Goal: Information Seeking & Learning: Learn about a topic

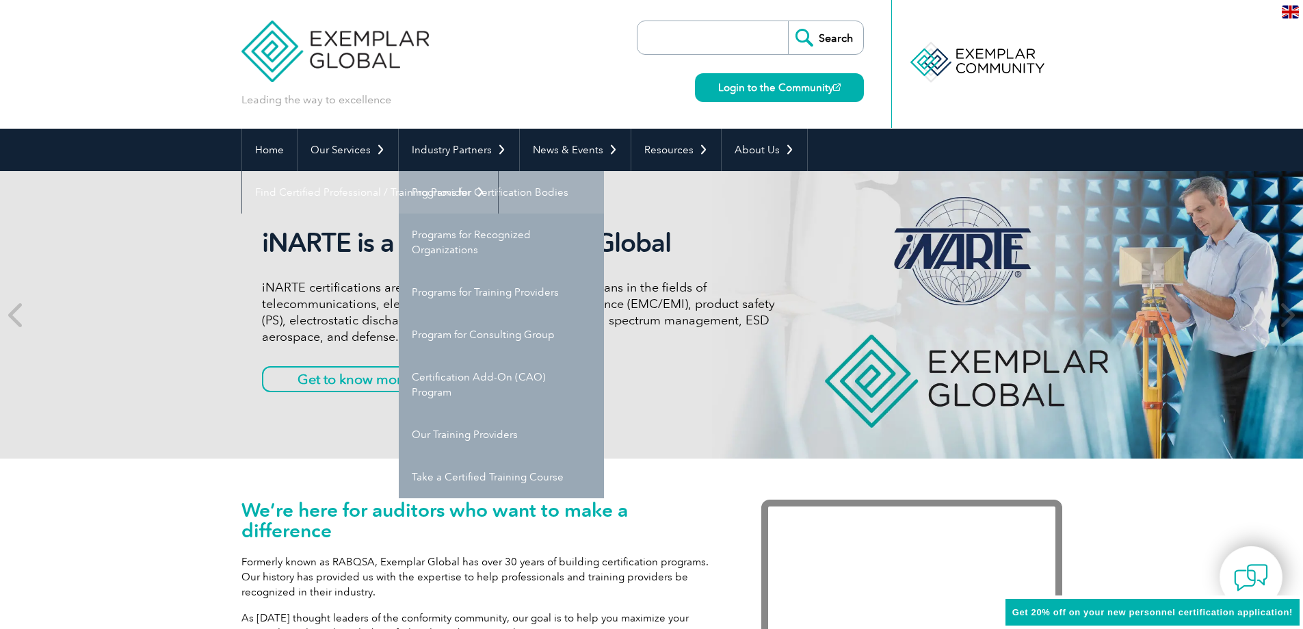
click at [485, 196] on link "Programs for Certification Bodies" at bounding box center [501, 192] width 205 height 42
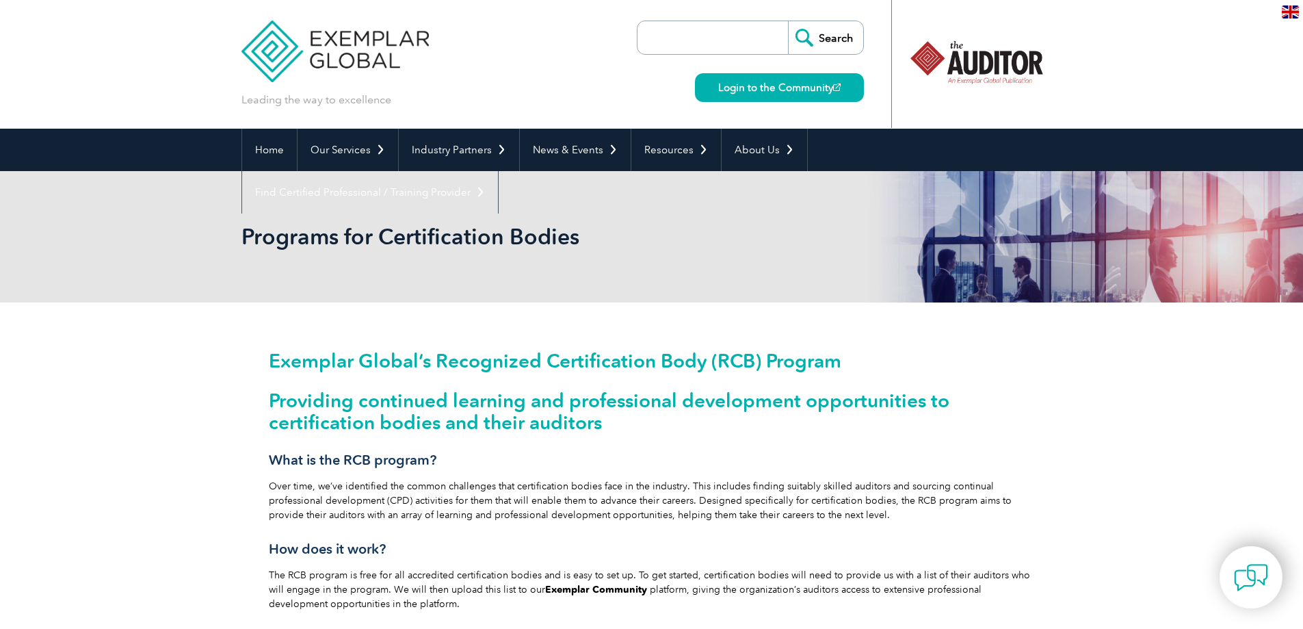
scroll to position [68, 0]
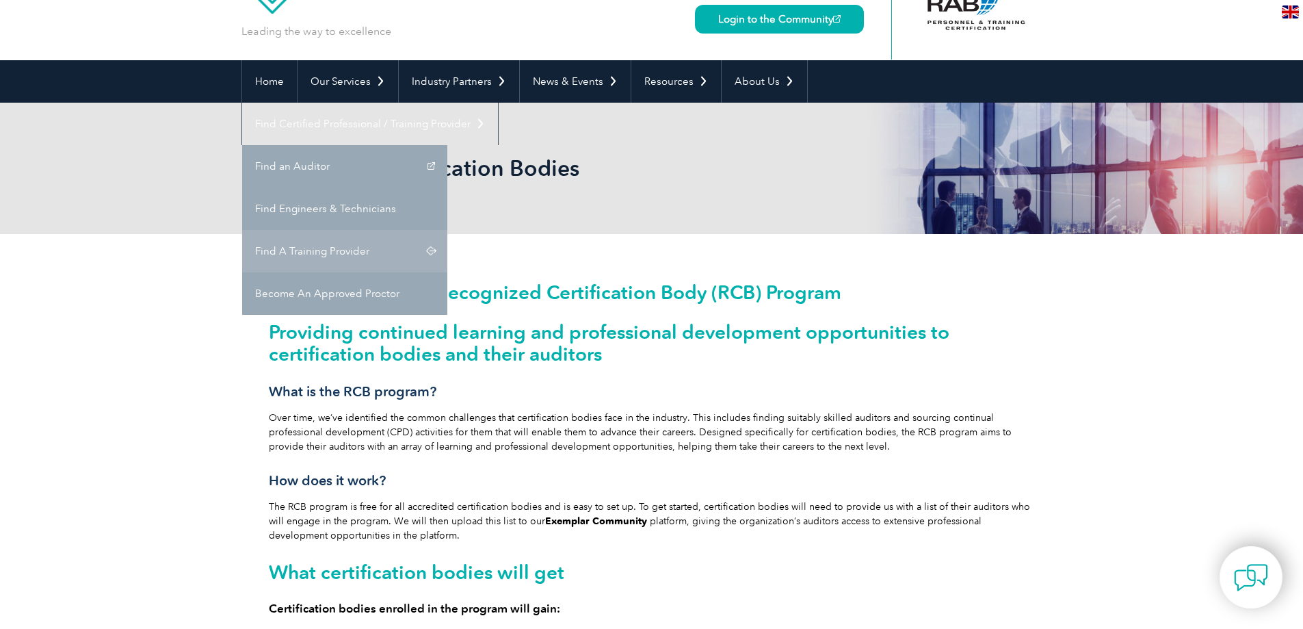
click at [447, 230] on link "Find A Training Provider" at bounding box center [344, 251] width 205 height 42
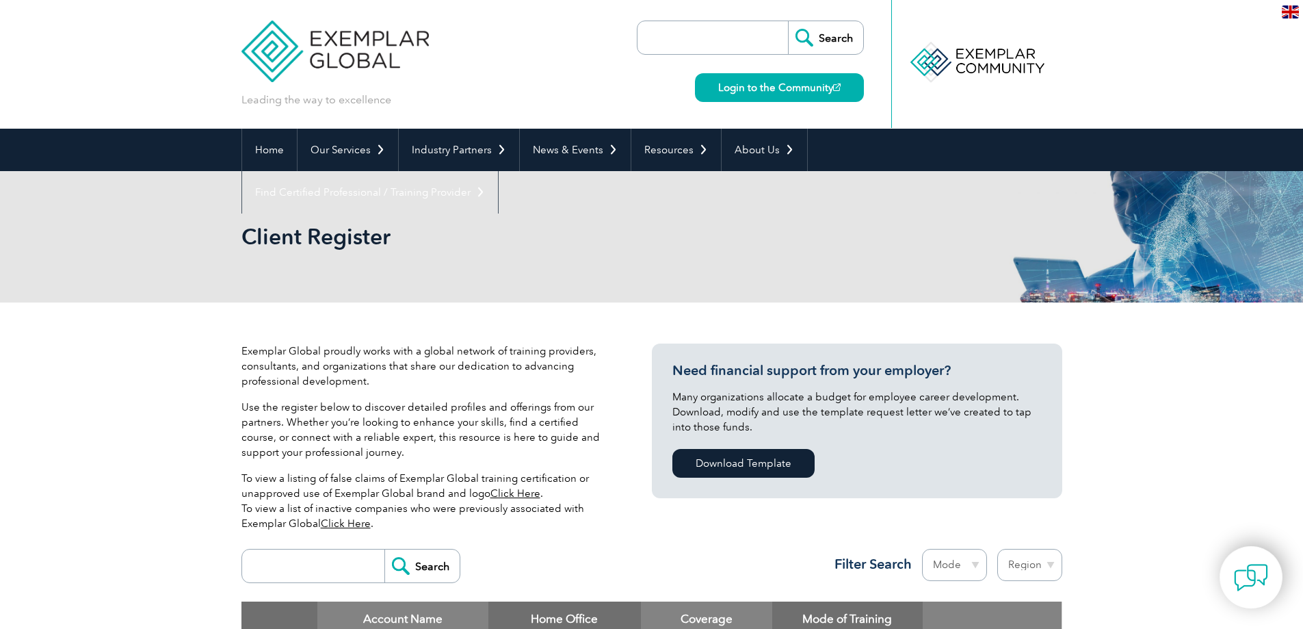
click at [315, 569] on input "search" at bounding box center [316, 565] width 135 height 33
type input "Royal"
click at [412, 557] on input "Search" at bounding box center [422, 565] width 75 height 33
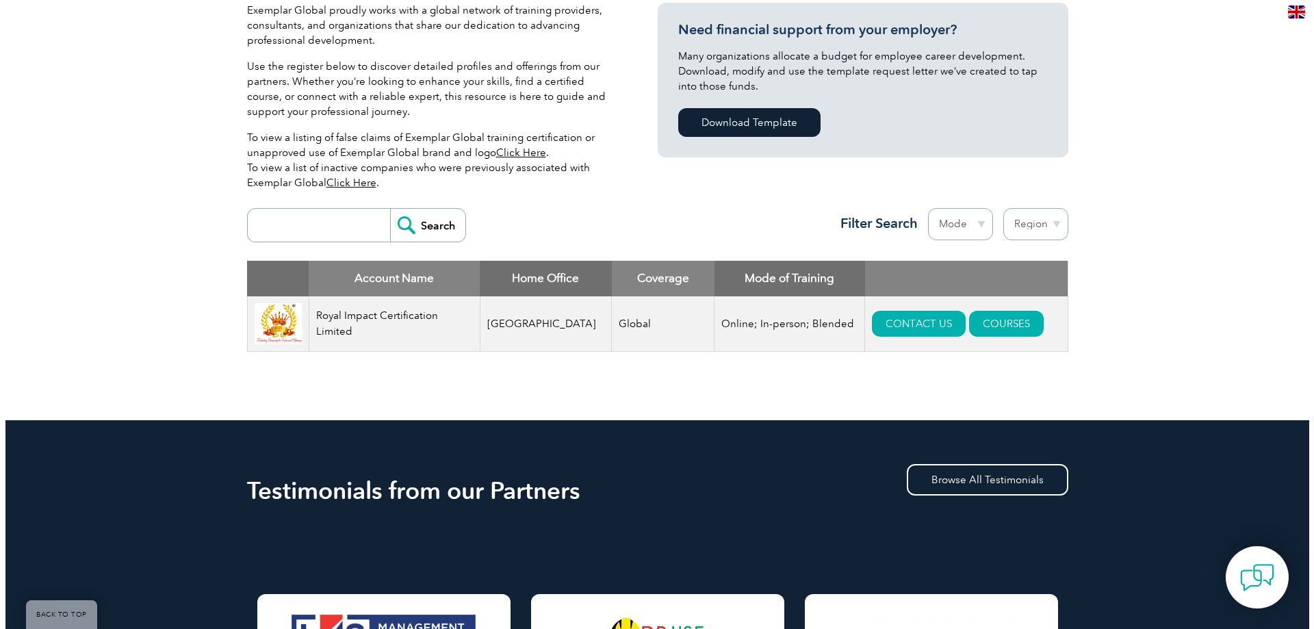
scroll to position [342, 0]
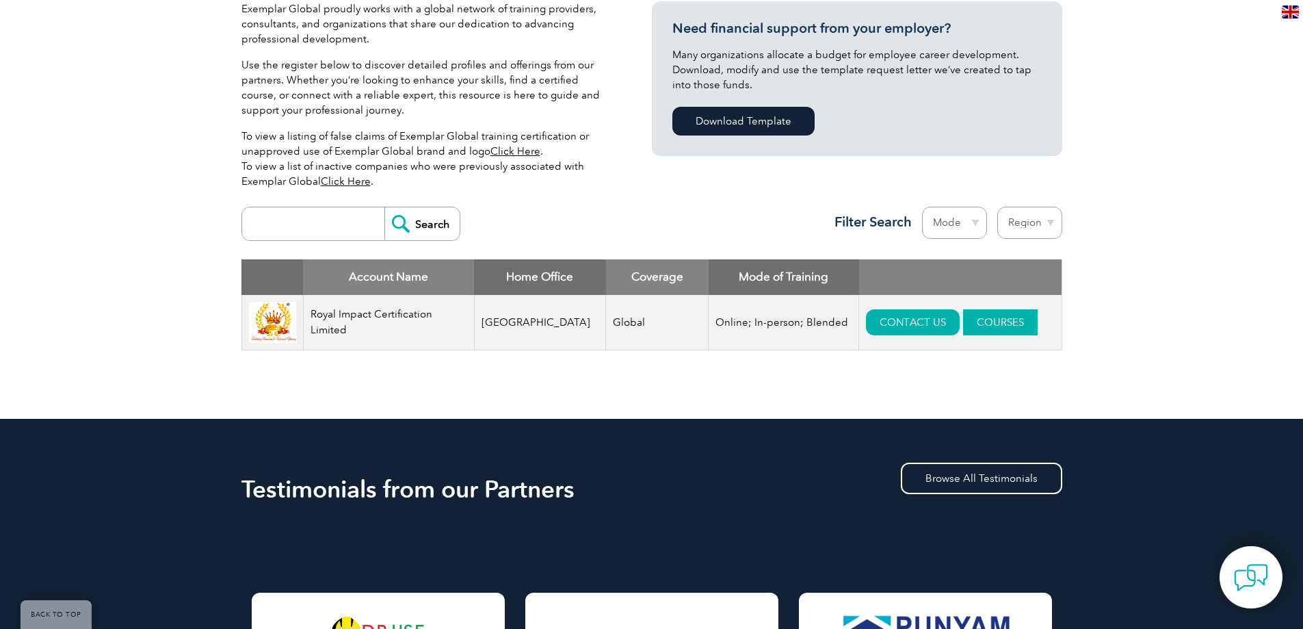
click at [972, 326] on link "COURSES" at bounding box center [1000, 322] width 75 height 26
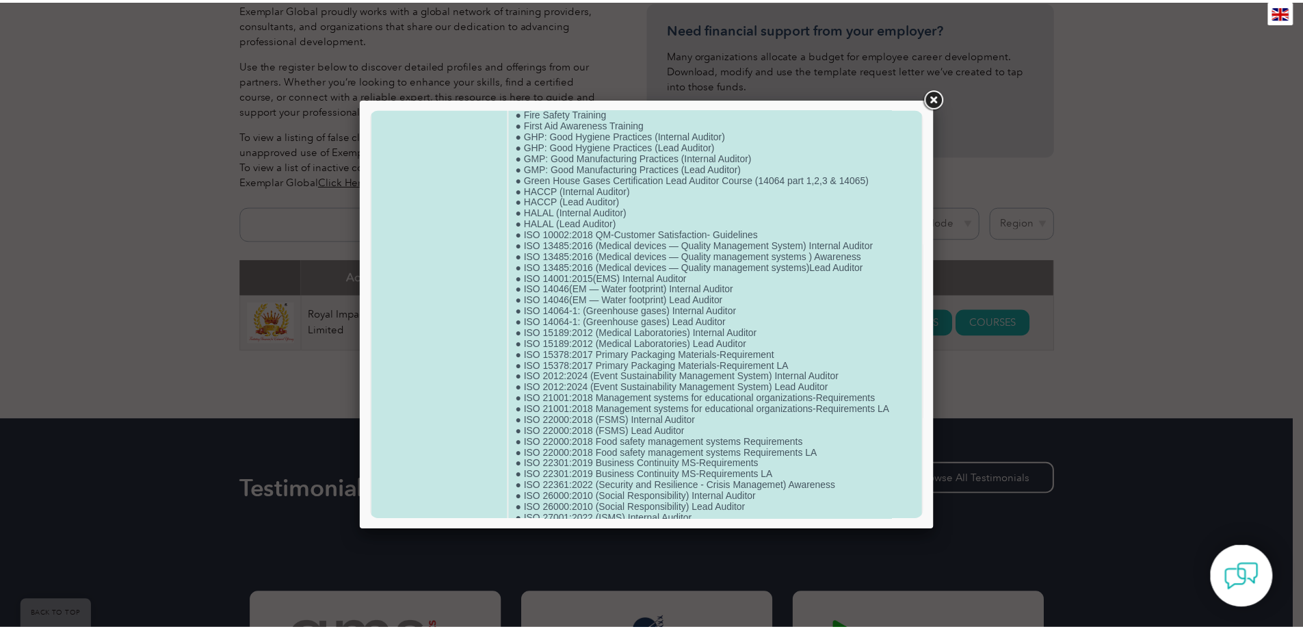
scroll to position [0, 0]
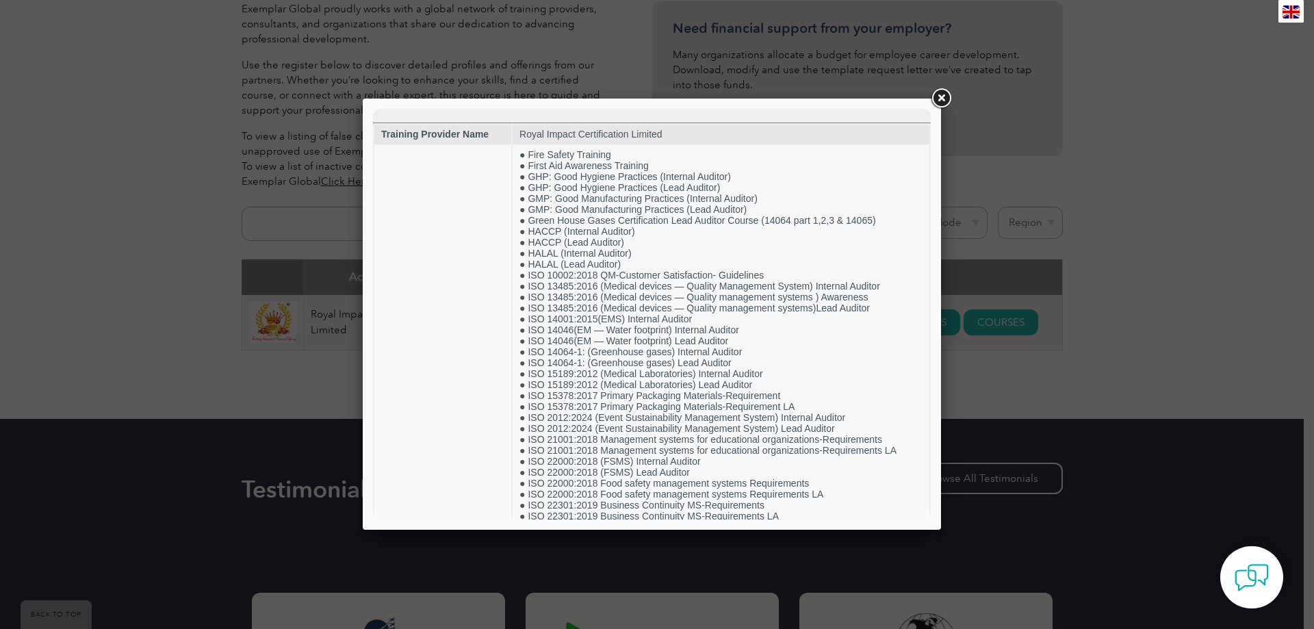
click at [940, 99] on link at bounding box center [940, 98] width 25 height 25
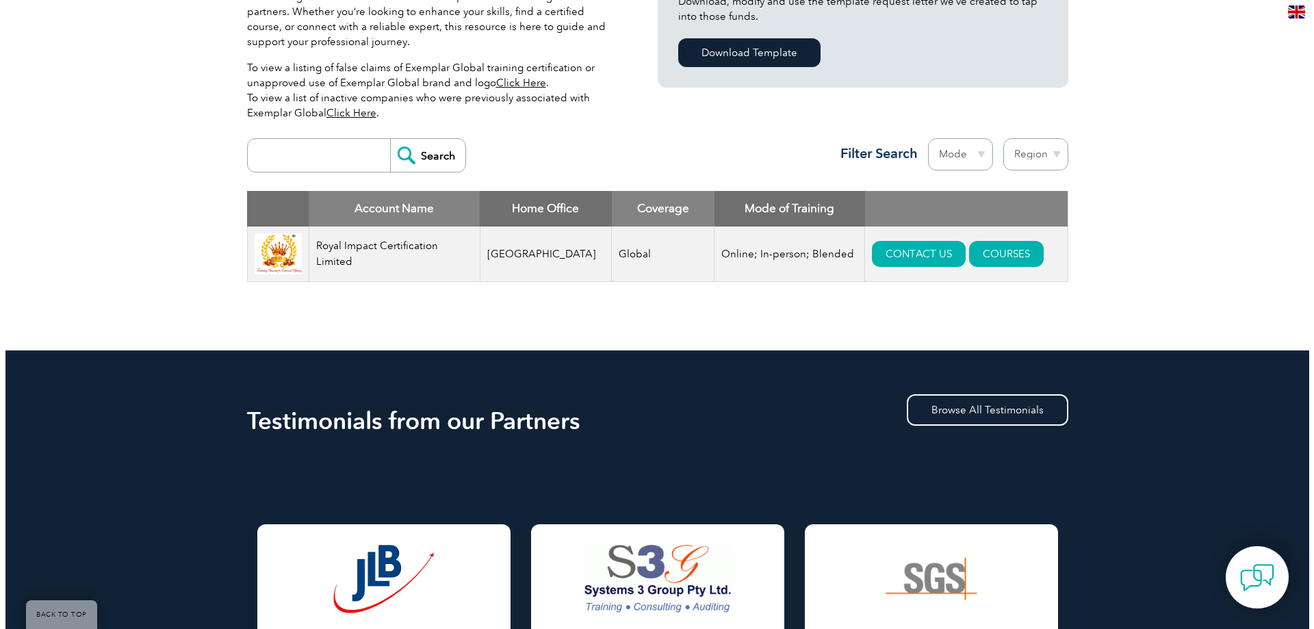
scroll to position [342, 0]
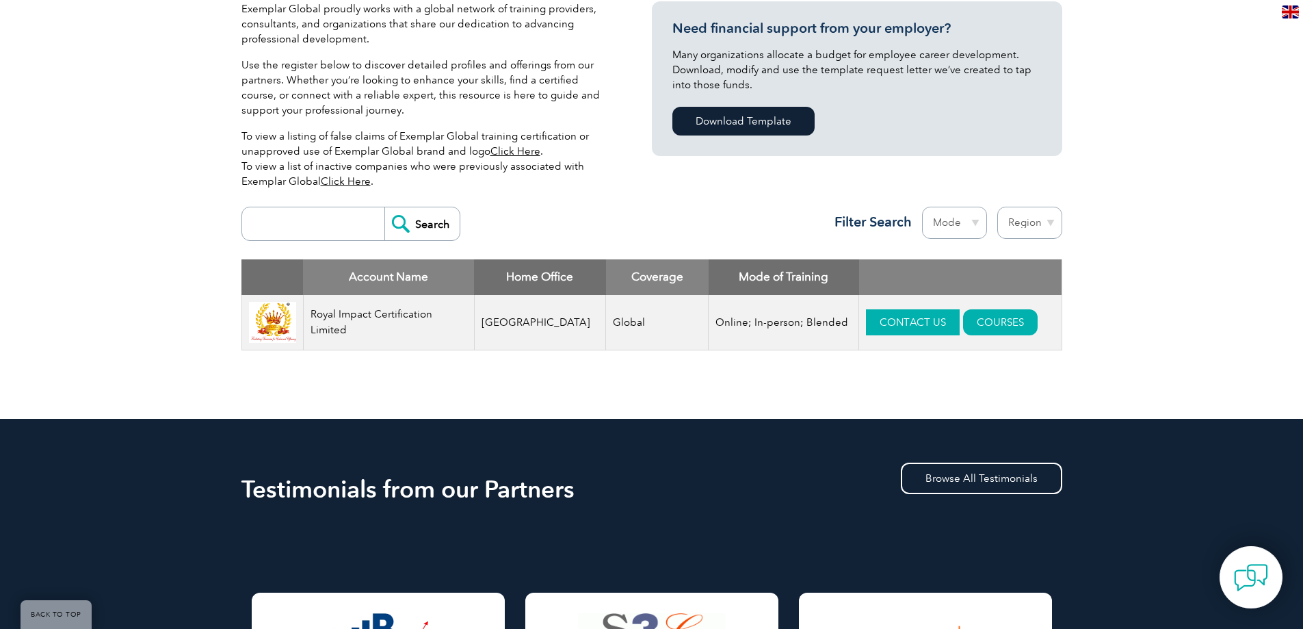
click at [905, 322] on link "CONTACT US" at bounding box center [913, 322] width 94 height 26
click at [967, 326] on link "COURSES" at bounding box center [1000, 322] width 75 height 26
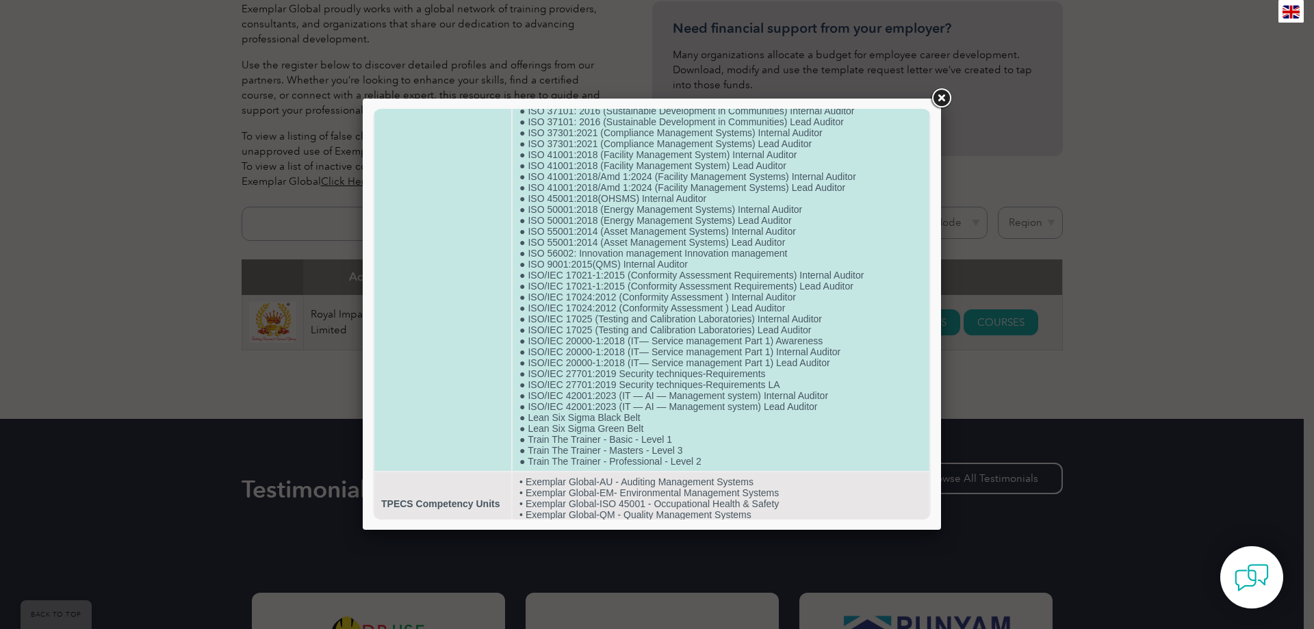
scroll to position [564, 0]
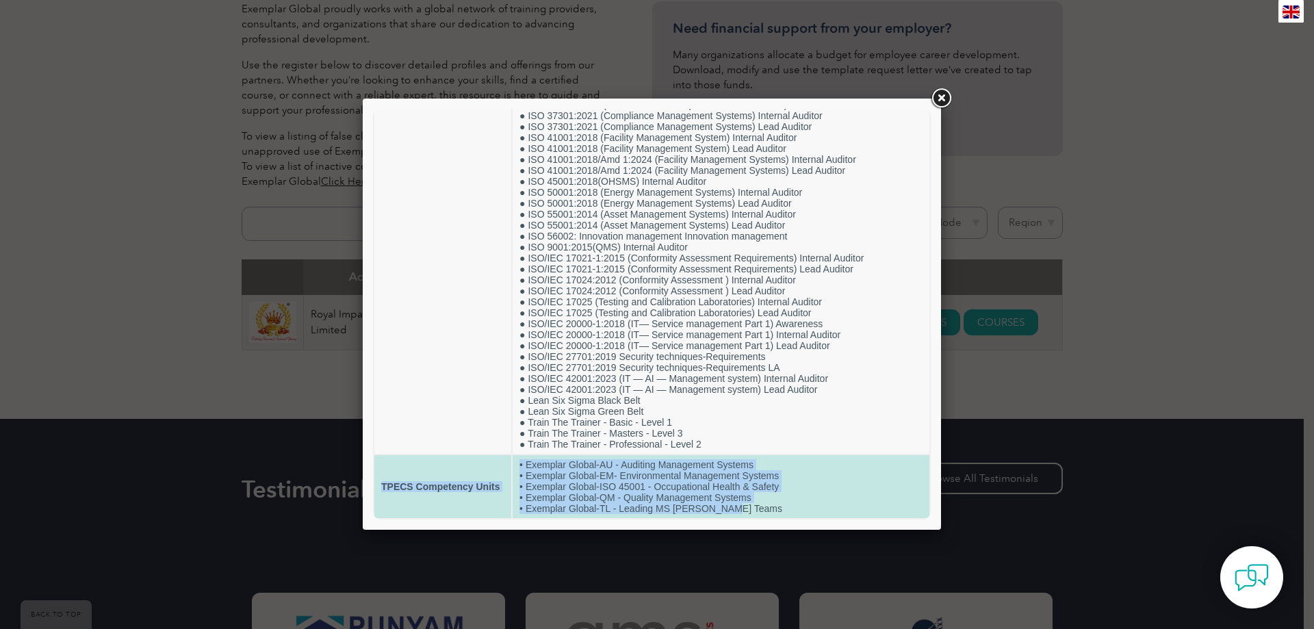
drag, startPoint x: 721, startPoint y: 506, endPoint x: 375, endPoint y: 482, distance: 347.0
click at [375, 482] on tr "TPECS Competency Units • Exemplar Global-AU - Auditing Management Systems • Exe…" at bounding box center [651, 486] width 555 height 63
click at [768, 514] on td "• Exemplar Global-AU - Auditing Management Systems • Exemplar Global-EM- Enviro…" at bounding box center [720, 486] width 417 height 63
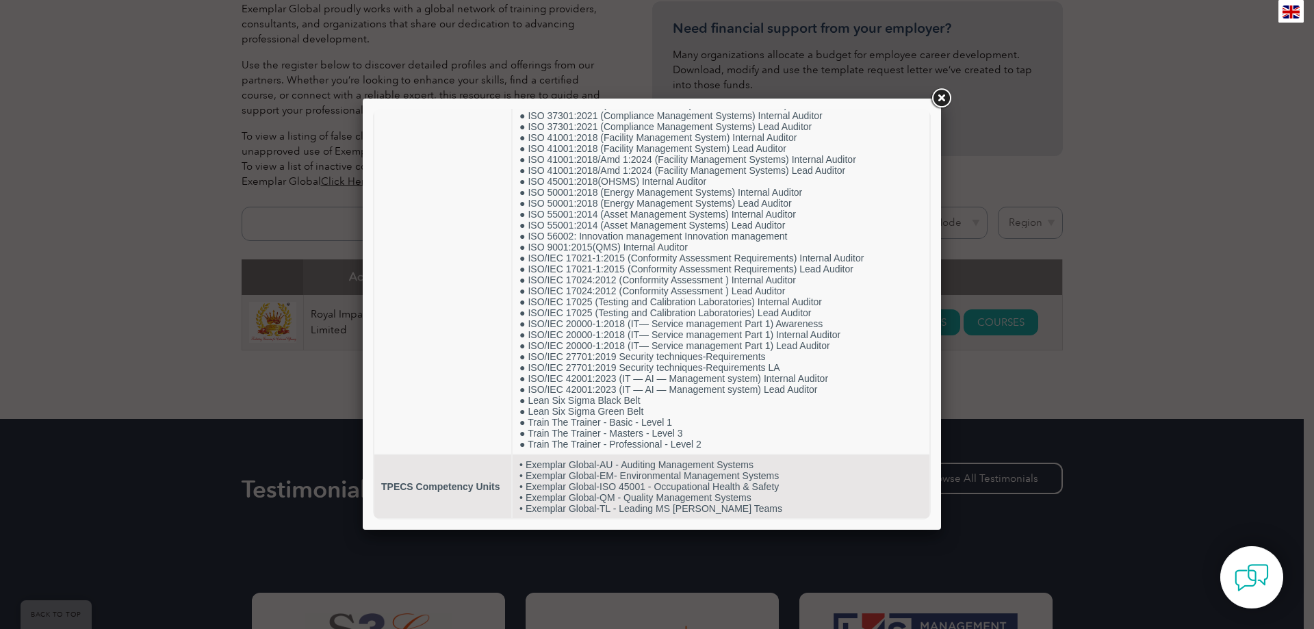
click at [935, 94] on link at bounding box center [940, 98] width 25 height 25
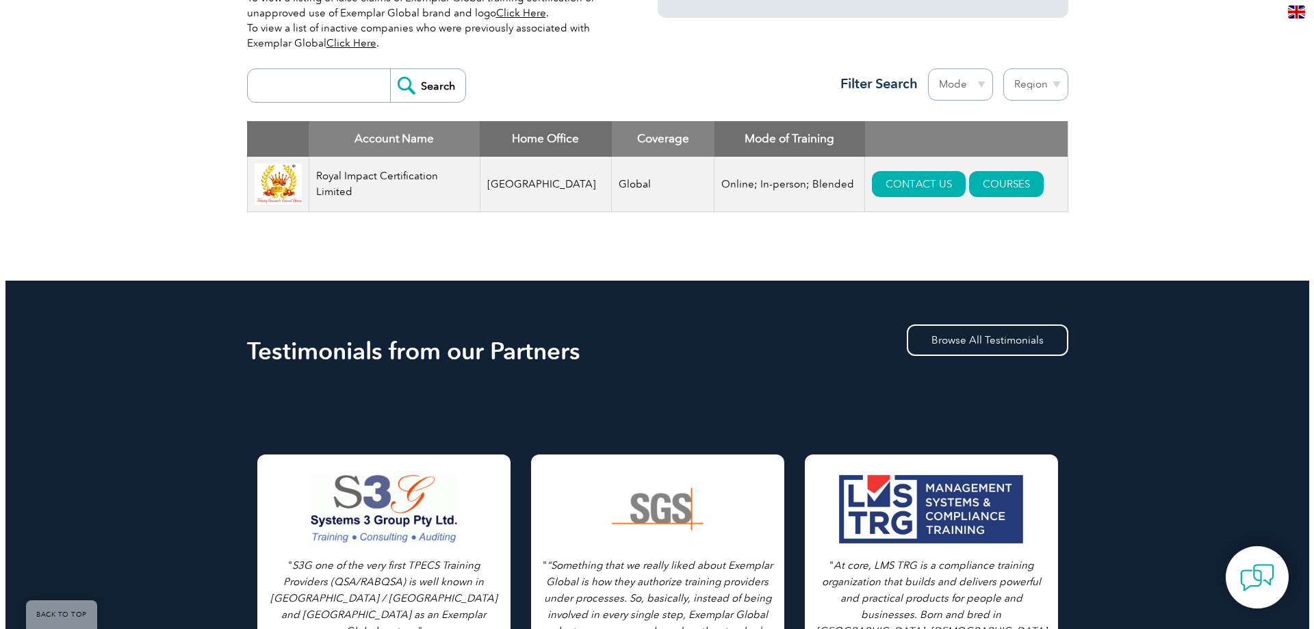
scroll to position [479, 0]
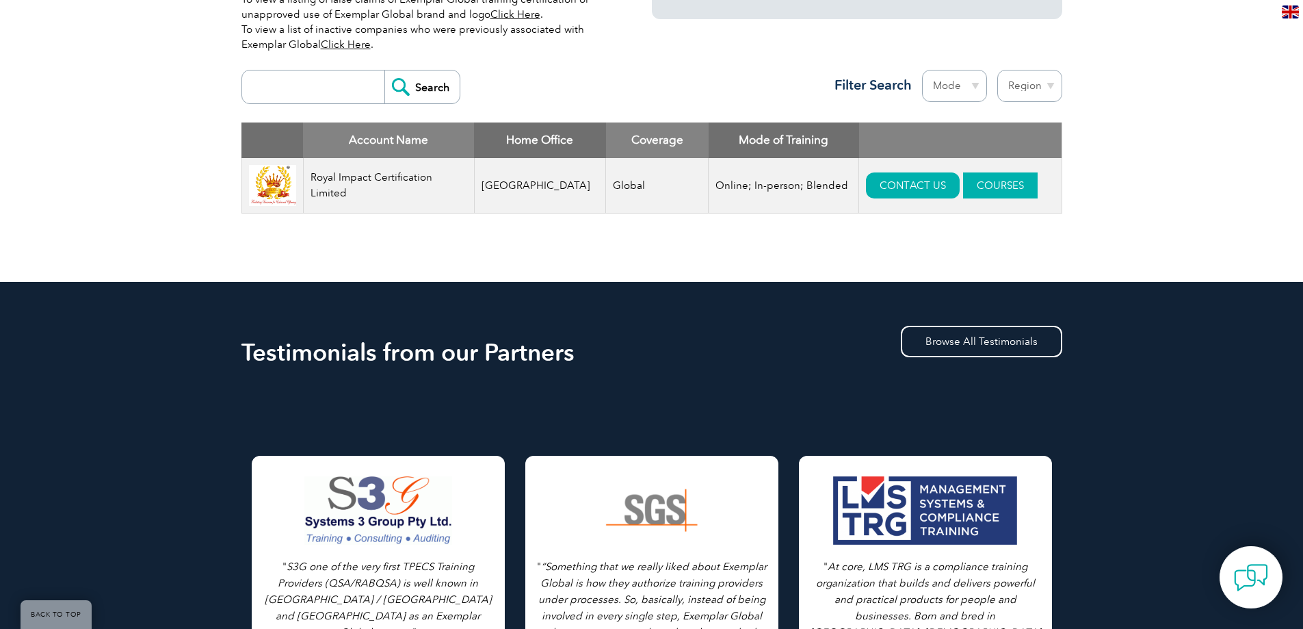
click at [972, 184] on link "COURSES" at bounding box center [1000, 185] width 75 height 26
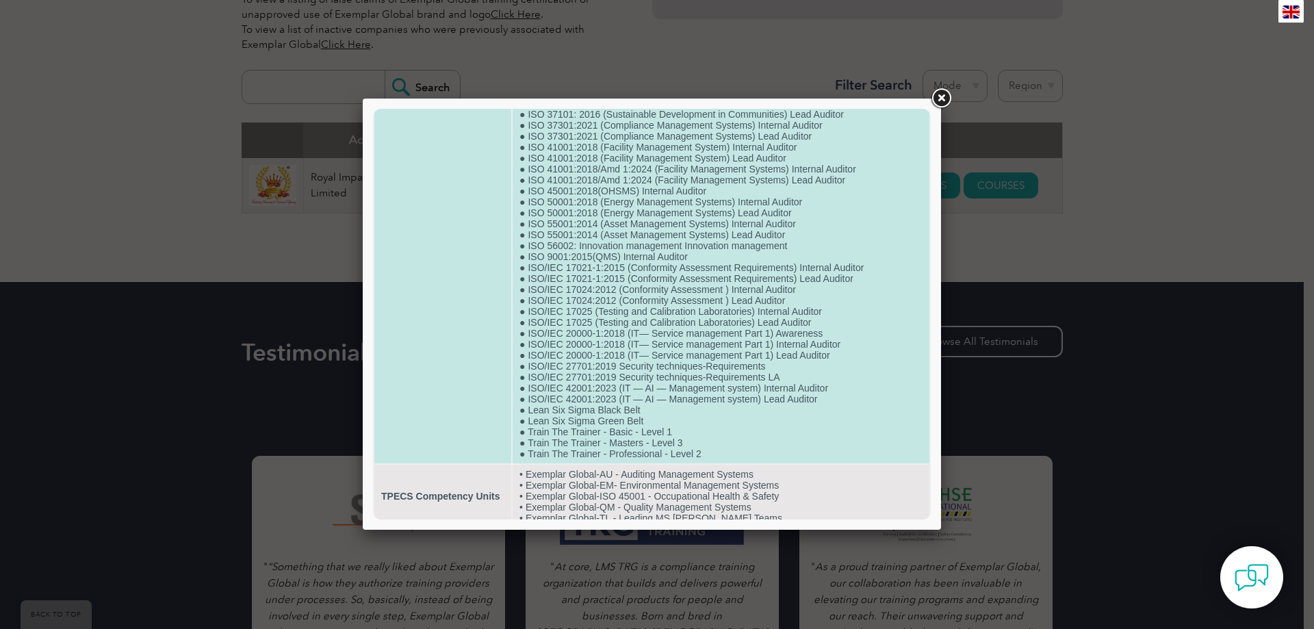
scroll to position [564, 0]
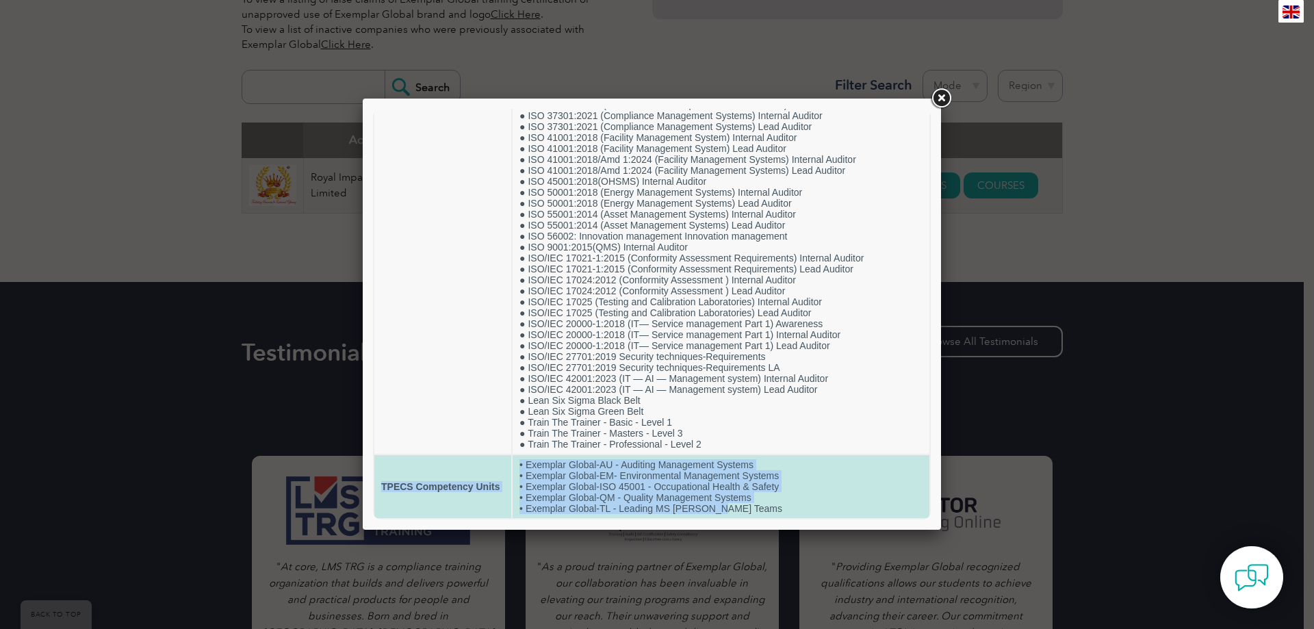
drag, startPoint x: 644, startPoint y: 515, endPoint x: 376, endPoint y: 482, distance: 270.2
click at [376, 482] on tr "TPECS Competency Units • Exemplar Global-AU - Auditing Management Systems • Exe…" at bounding box center [651, 486] width 555 height 63
drag, startPoint x: 729, startPoint y: 514, endPoint x: 382, endPoint y: 487, distance: 347.2
click at [382, 487] on tr "TPECS Competency Units • Exemplar Global-AU - Auditing Management Systems • Exe…" at bounding box center [651, 486] width 555 height 63
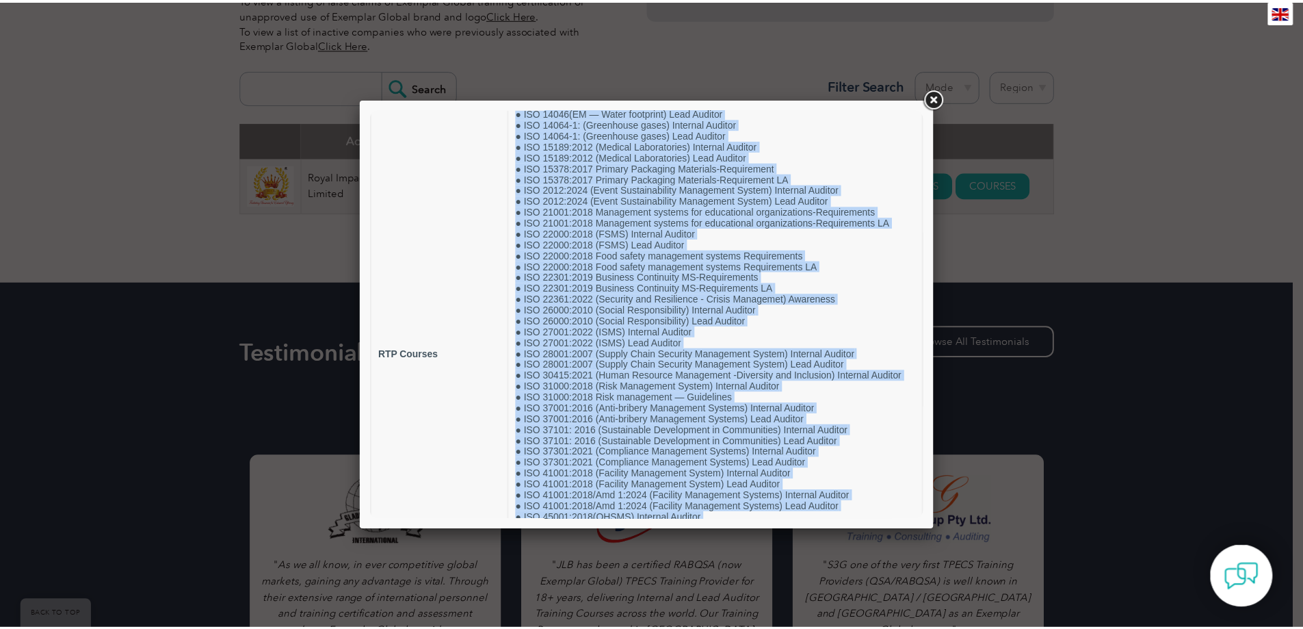
scroll to position [0, 0]
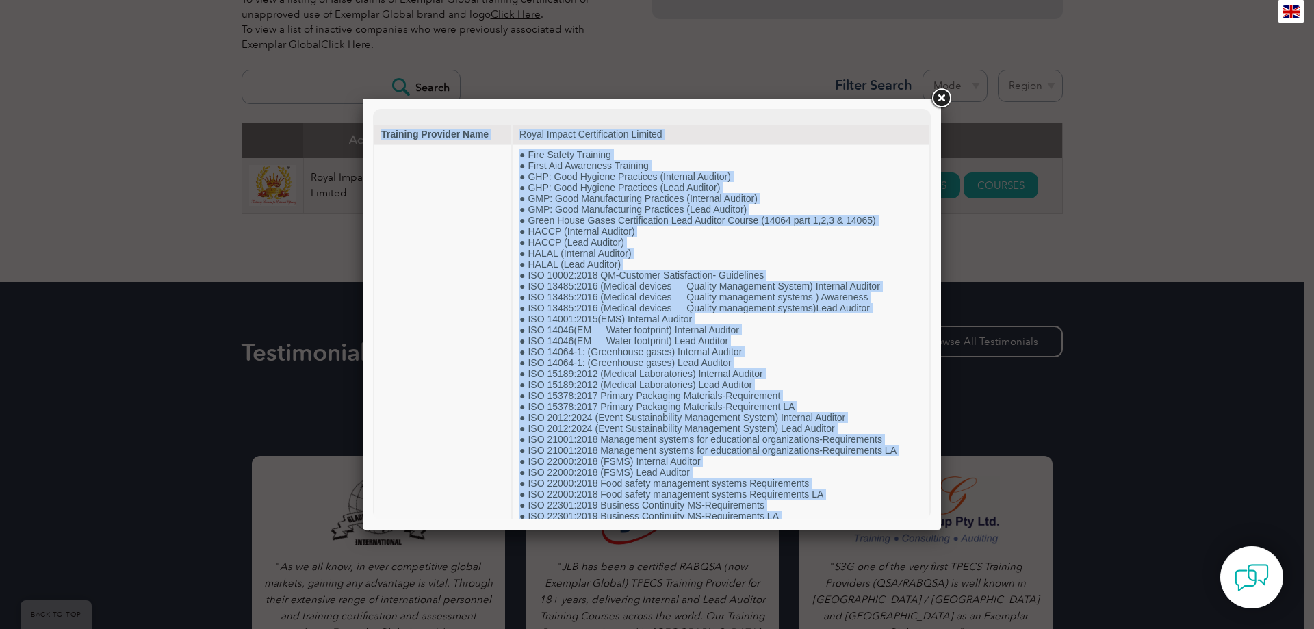
drag, startPoint x: 638, startPoint y: 449, endPoint x: 471, endPoint y: 89, distance: 396.7
click at [471, 109] on html "Training Provider Name Royal Impact Certification Limited RTP Courses ● Fire Sa…" at bounding box center [652, 596] width 558 height 975
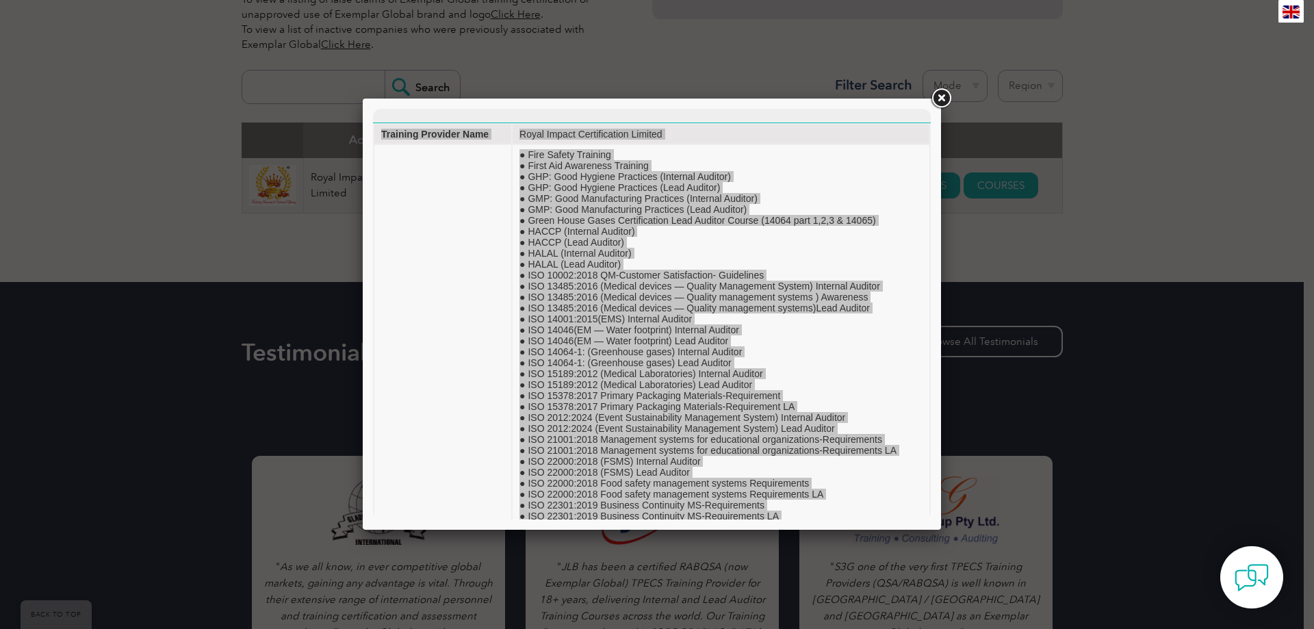
click at [941, 94] on link at bounding box center [940, 98] width 25 height 25
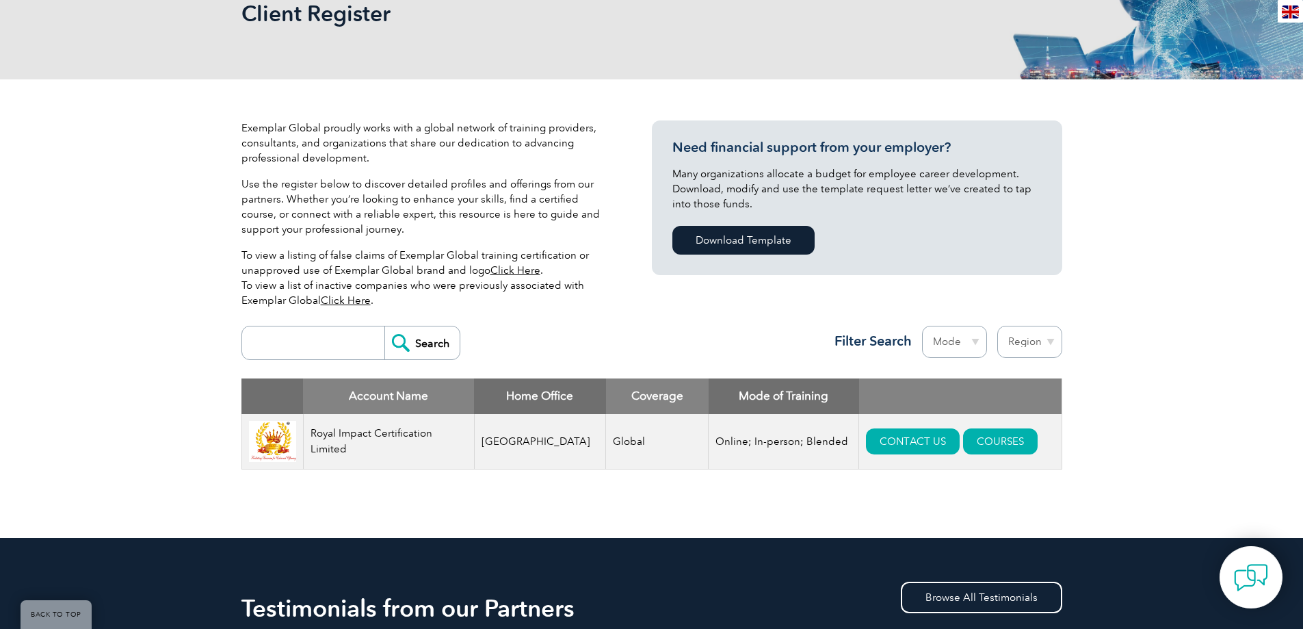
scroll to position [342, 0]
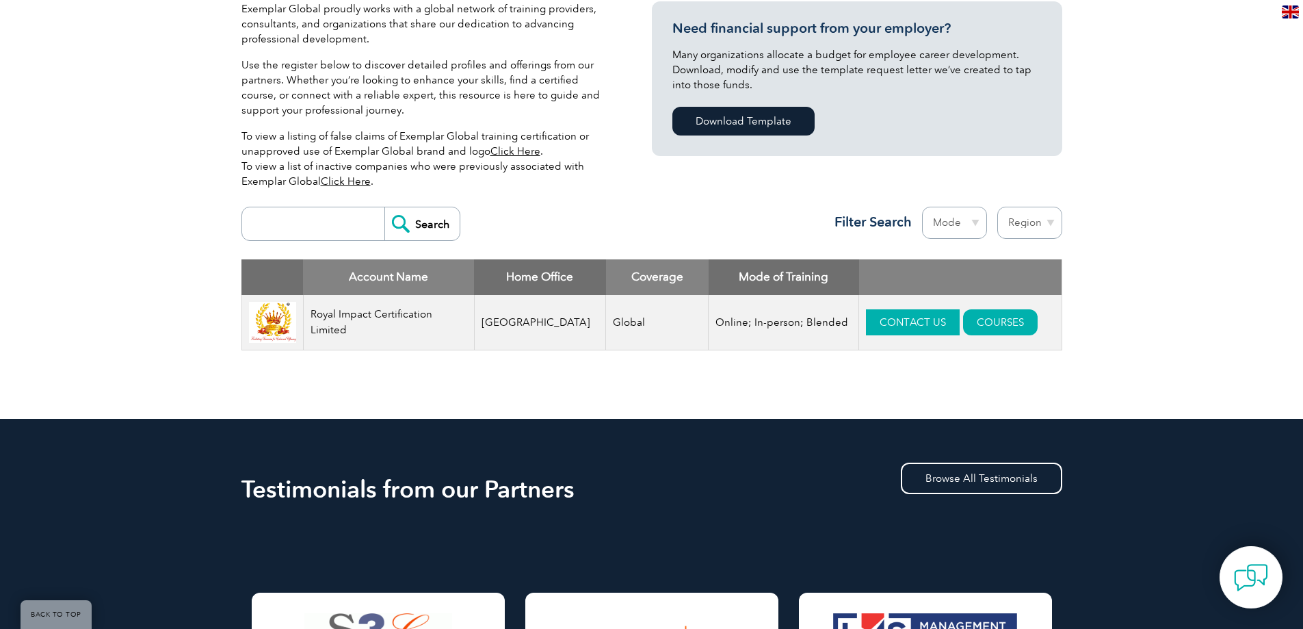
click at [894, 326] on link "CONTACT US" at bounding box center [913, 322] width 94 height 26
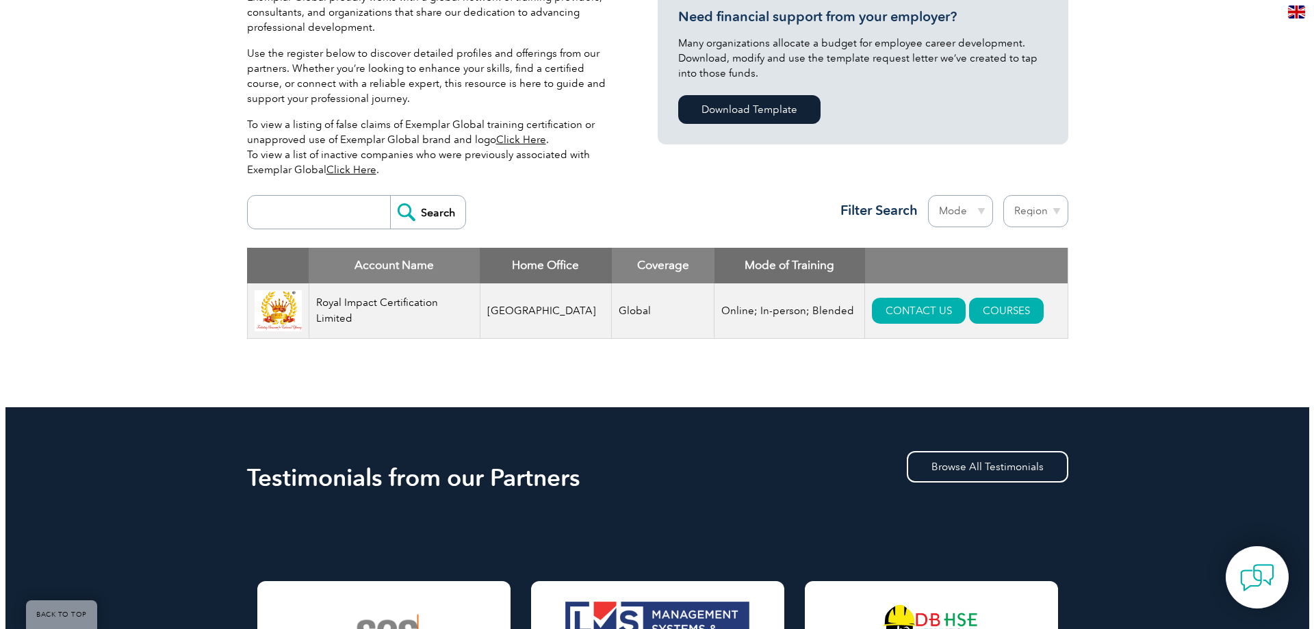
scroll to position [342, 0]
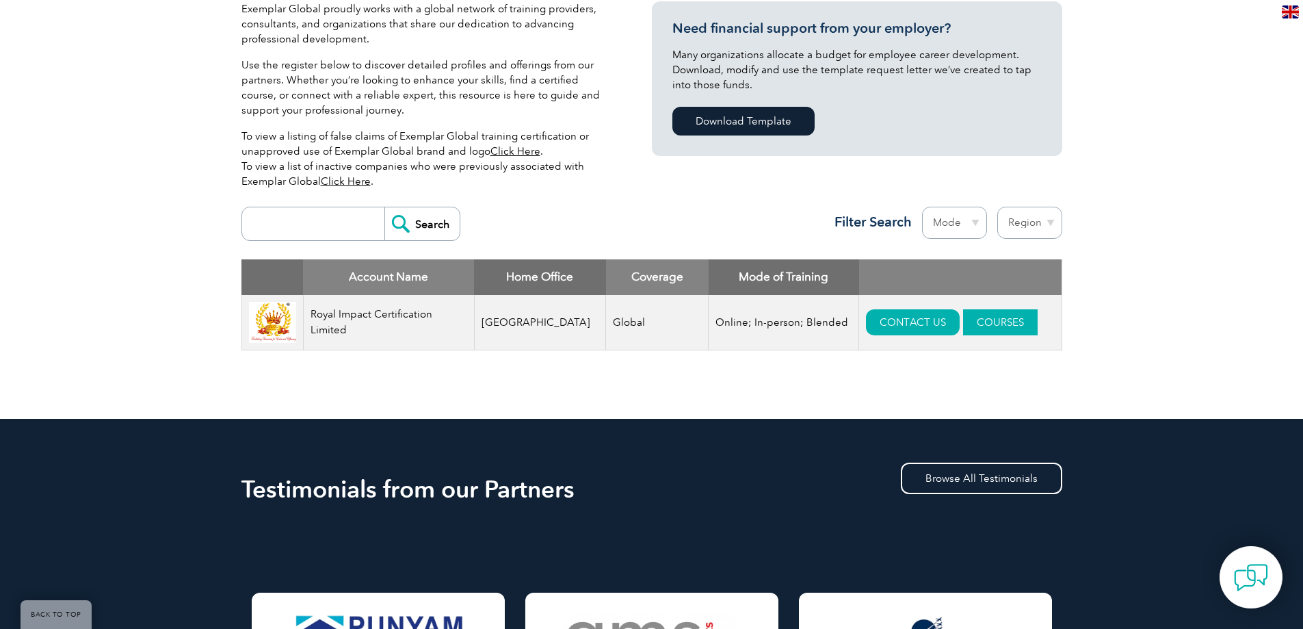
click at [984, 321] on link "COURSES" at bounding box center [1000, 322] width 75 height 26
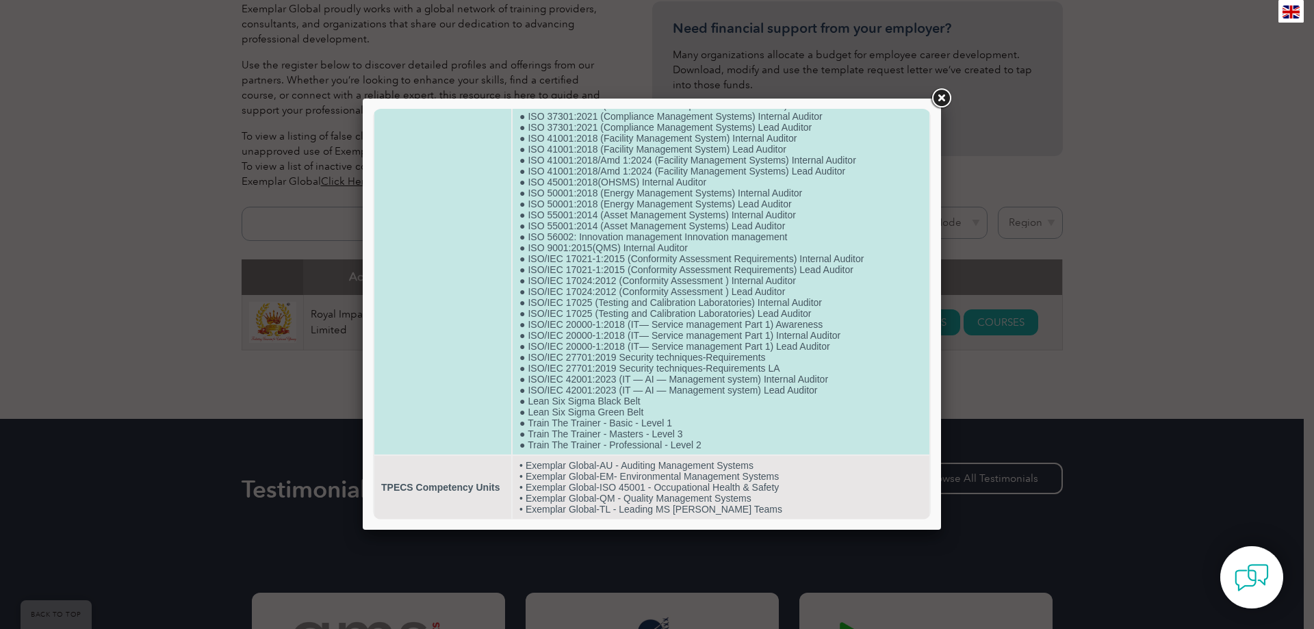
scroll to position [564, 0]
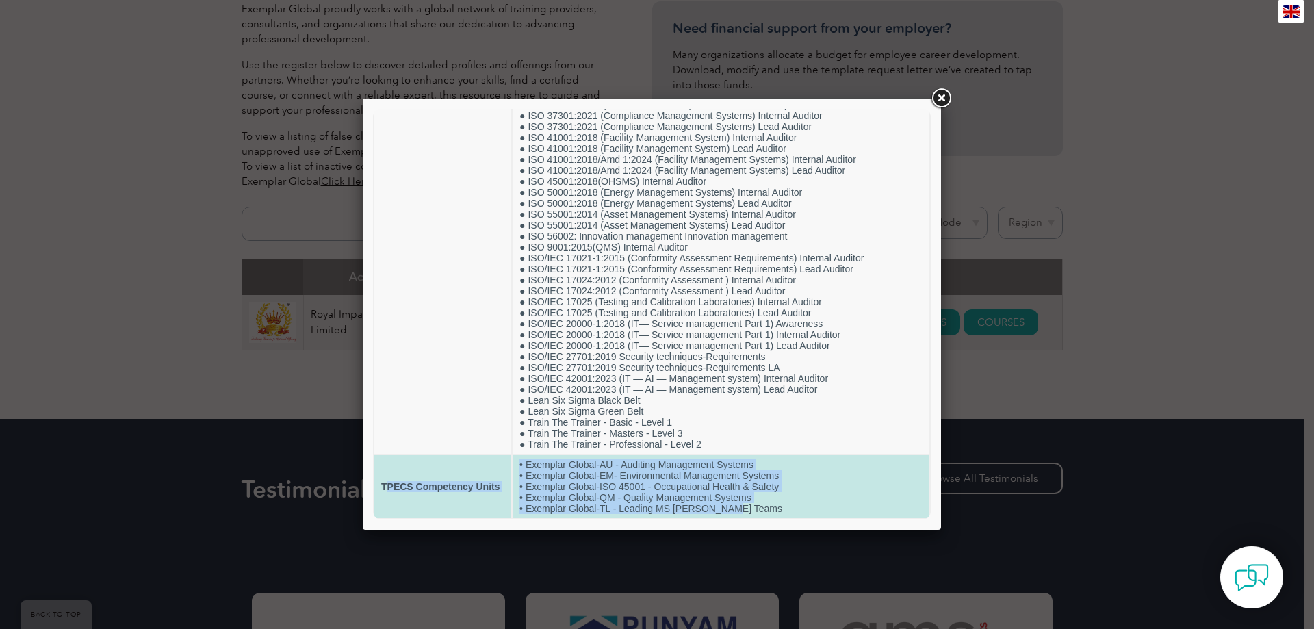
drag, startPoint x: 730, startPoint y: 509, endPoint x: 390, endPoint y: 462, distance: 343.2
click at [390, 462] on tr "TPECS Competency Units • Exemplar Global-AU - Auditing Management Systems • Exe…" at bounding box center [651, 486] width 555 height 63
click at [839, 501] on td "• Exemplar Global-AU - Auditing Management Systems • Exemplar Global-EM- Enviro…" at bounding box center [720, 486] width 417 height 63
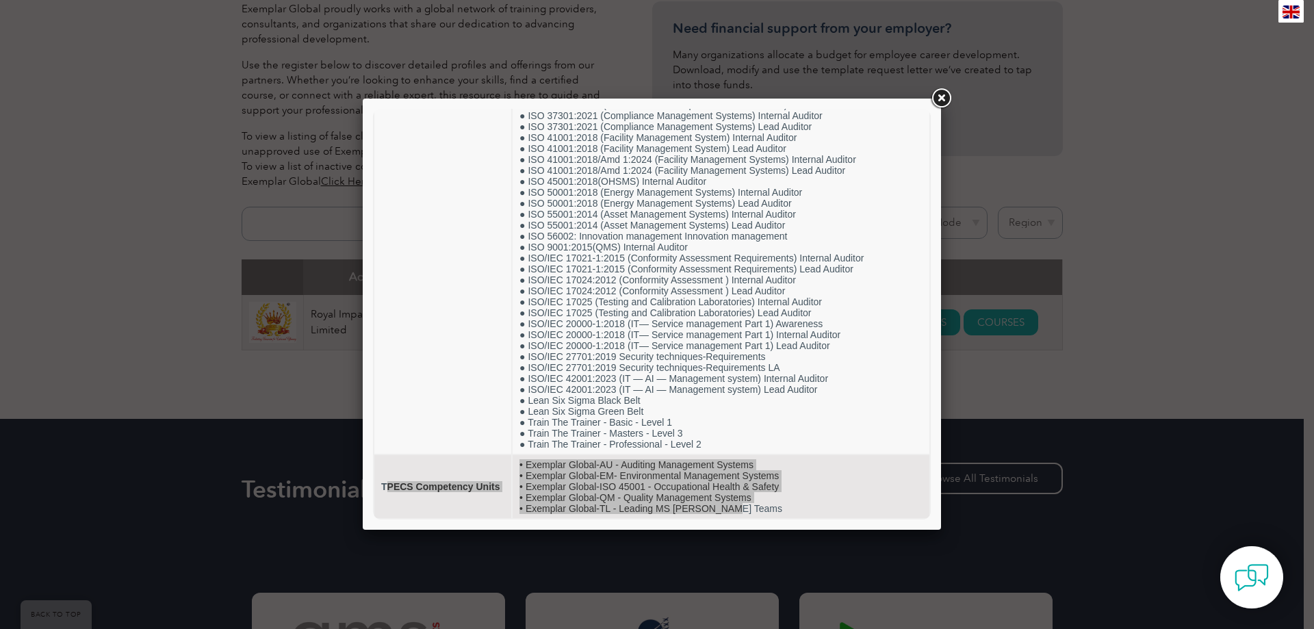
click at [602, 521] on div at bounding box center [652, 314] width 578 height 431
click at [939, 106] on link at bounding box center [940, 98] width 25 height 25
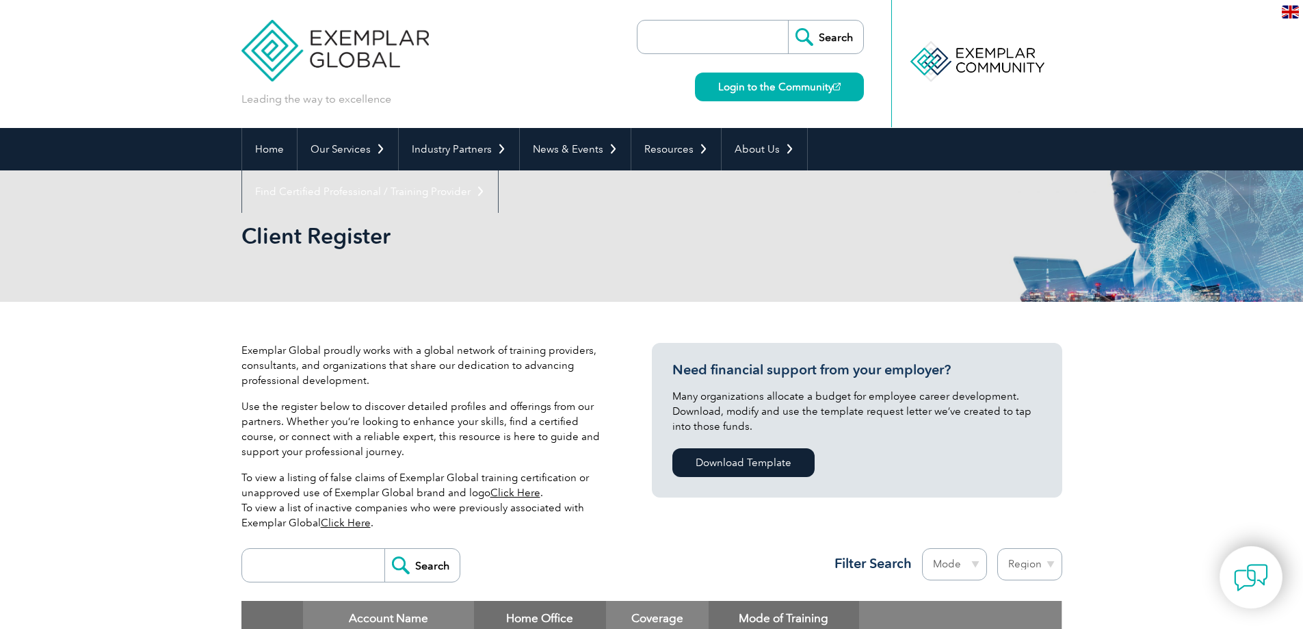
scroll to position [0, 0]
